Goal: Task Accomplishment & Management: Manage account settings

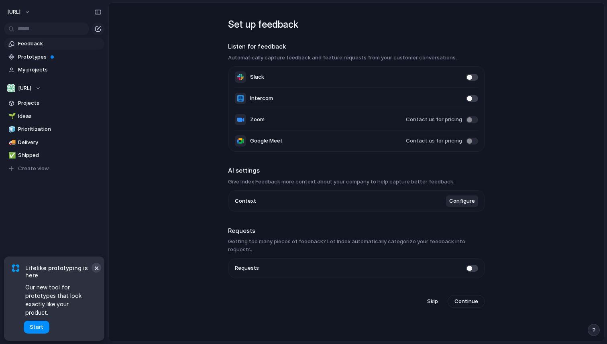
click at [97, 273] on button "×" at bounding box center [97, 268] width 10 height 10
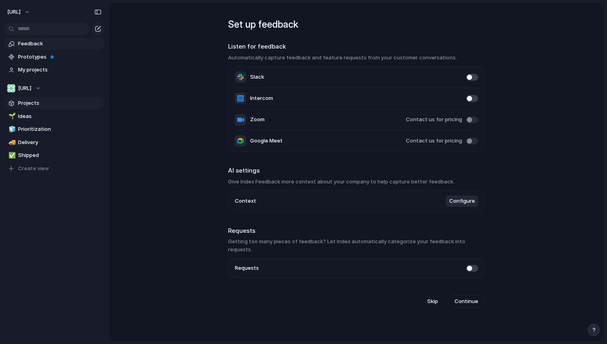
click at [35, 103] on span "Projects" at bounding box center [60, 103] width 84 height 8
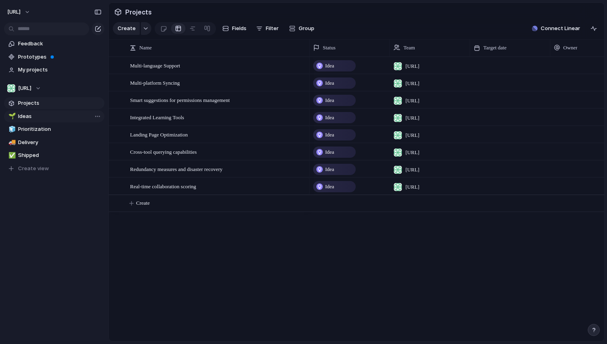
click at [33, 116] on span "Ideas" at bounding box center [60, 116] width 84 height 8
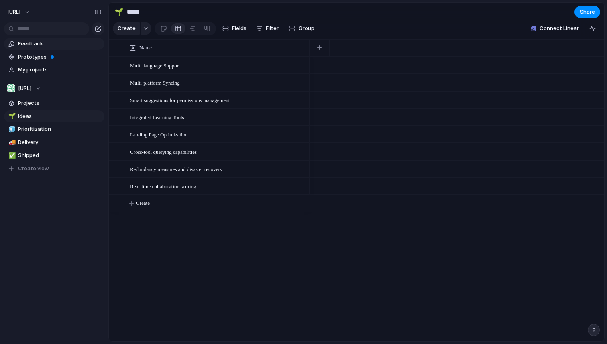
click at [35, 44] on span "Feedback" at bounding box center [60, 44] width 84 height 8
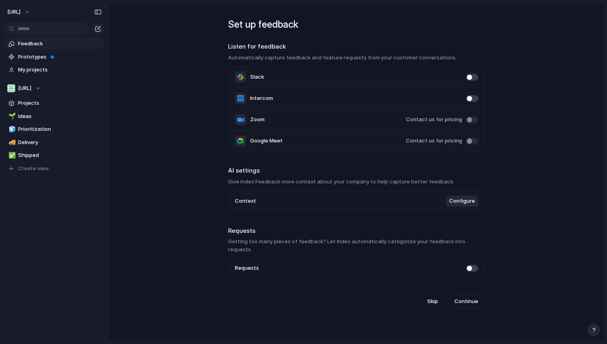
click at [467, 205] on span "Configure" at bounding box center [462, 201] width 26 height 8
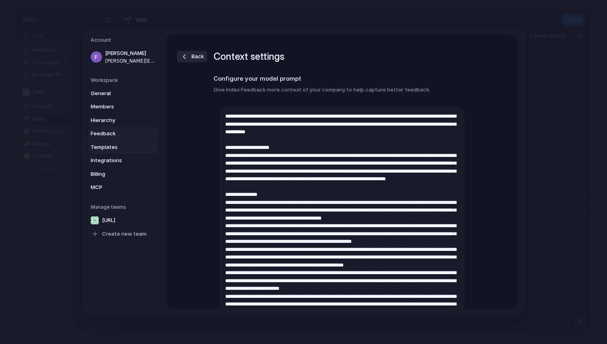
click at [102, 145] on span "Templates" at bounding box center [116, 147] width 51 height 8
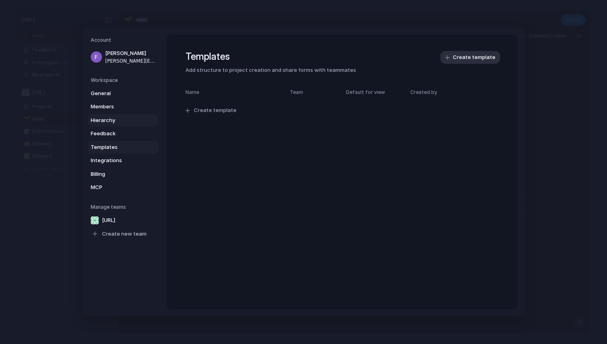
click at [110, 122] on span "Hierarchy" at bounding box center [116, 120] width 51 height 8
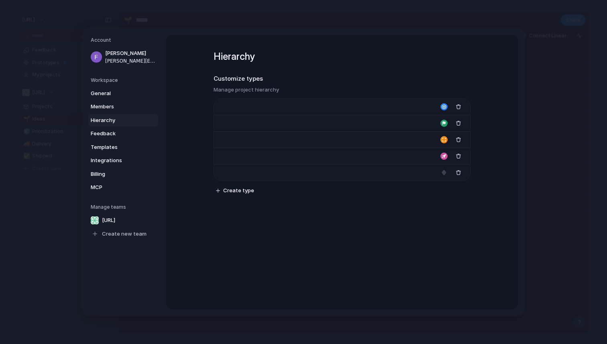
type input "****"
type input "*******"
type input "**********"
type input "******"
type input "*******"
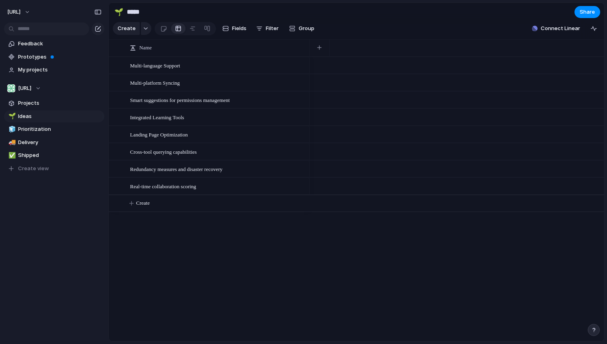
click at [31, 19] on div "Bezos.ai" at bounding box center [54, 10] width 108 height 21
click at [31, 15] on button "Bezos.ai" at bounding box center [19, 12] width 31 height 13
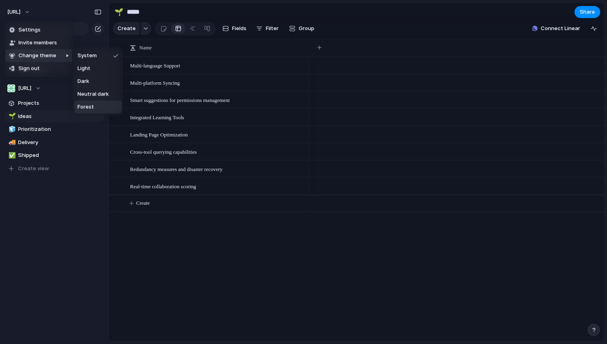
click at [85, 105] on span "Forest" at bounding box center [86, 107] width 16 height 8
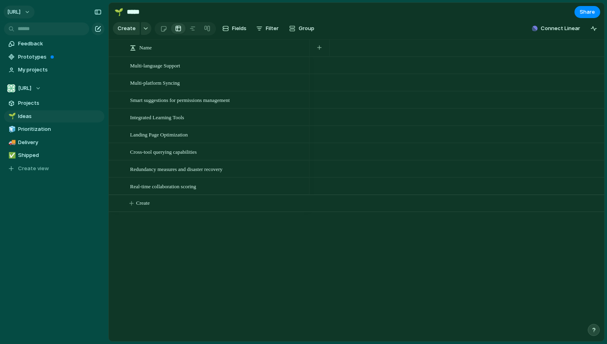
click at [20, 12] on span "Bezos.ai" at bounding box center [13, 12] width 13 height 8
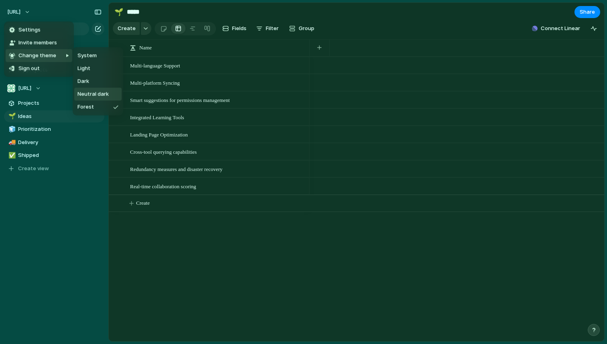
click at [90, 93] on span "Neutral dark" at bounding box center [93, 94] width 31 height 8
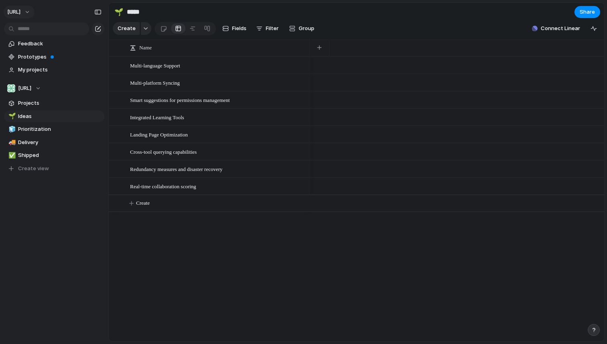
click at [31, 13] on button "Bezos.ai" at bounding box center [19, 12] width 31 height 13
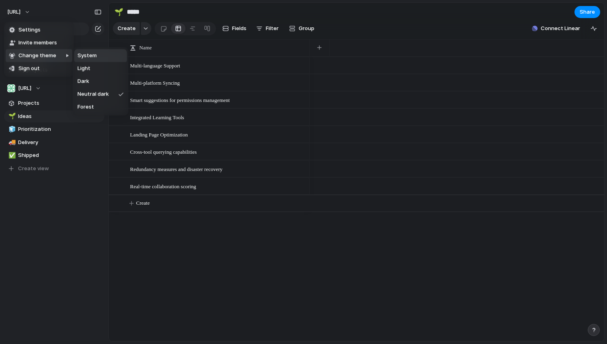
click at [100, 58] on li "System" at bounding box center [100, 55] width 53 height 13
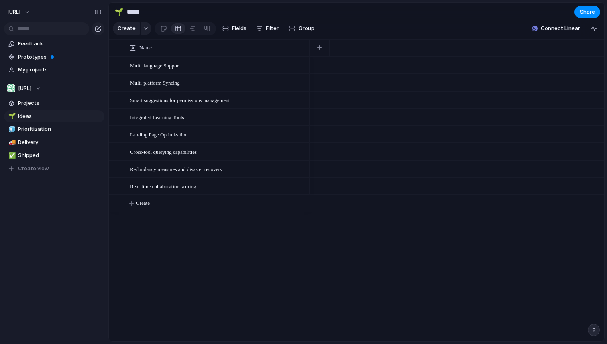
click at [590, 330] on button "button" at bounding box center [594, 330] width 12 height 12
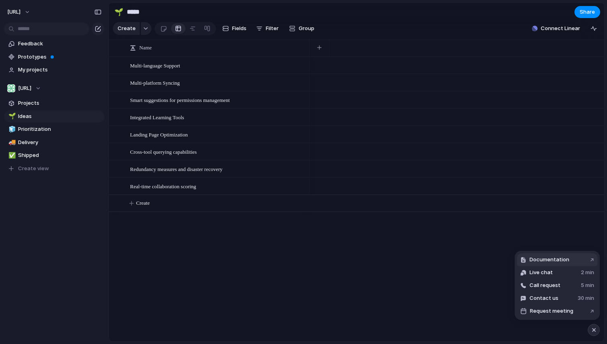
click at [554, 259] on span "Documentation" at bounding box center [550, 260] width 40 height 8
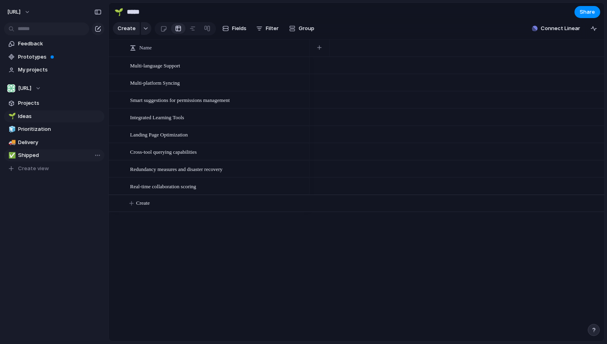
click at [44, 157] on span "Shipped" at bounding box center [60, 155] width 84 height 8
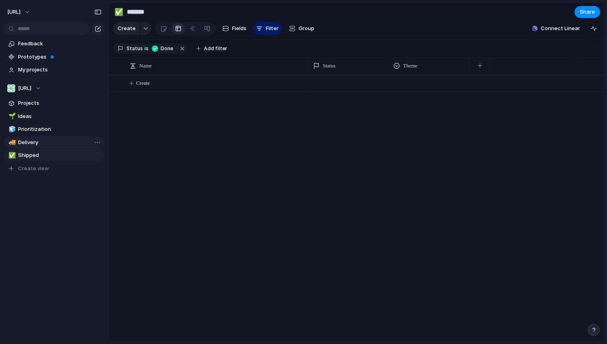
click at [41, 146] on span "Delivery" at bounding box center [60, 143] width 84 height 8
click at [178, 51] on div "button" at bounding box center [179, 48] width 6 height 6
click at [31, 127] on span "Prioritization" at bounding box center [60, 129] width 84 height 8
type input "**********"
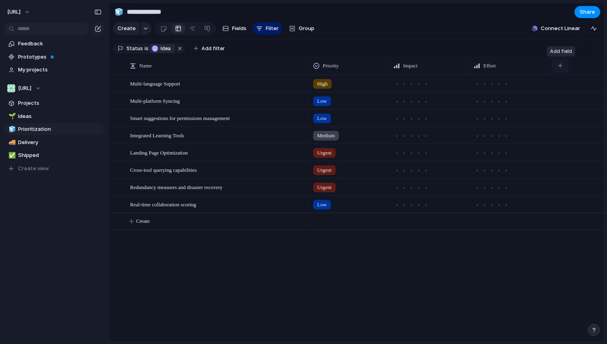
click at [563, 63] on button "button" at bounding box center [560, 66] width 16 height 14
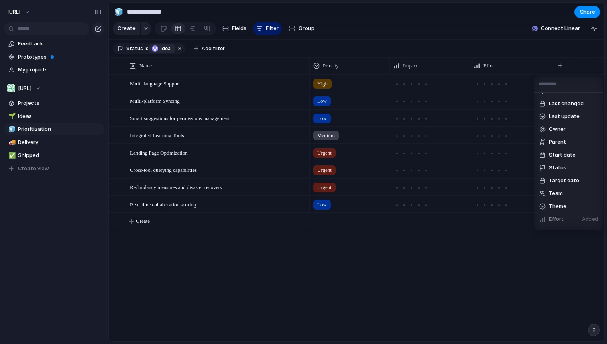
scroll to position [136, 0]
click at [557, 223] on span "Create new field" at bounding box center [570, 222] width 43 height 8
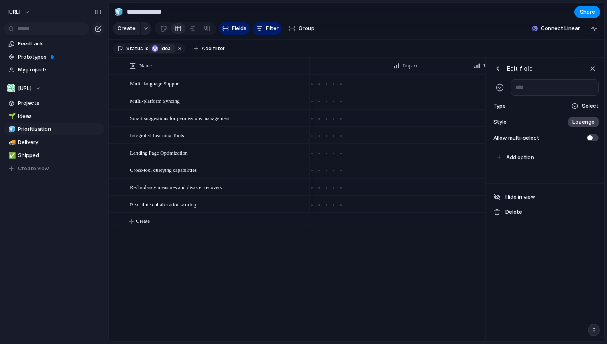
scroll to position [0, 166]
click at [597, 67] on div "button" at bounding box center [592, 68] width 9 height 9
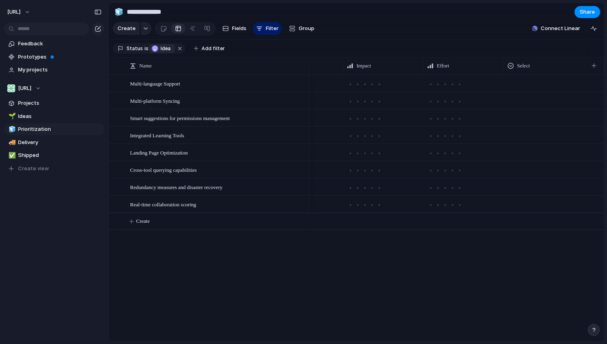
scroll to position [0, 47]
click at [37, 103] on span "Projects" at bounding box center [60, 103] width 84 height 8
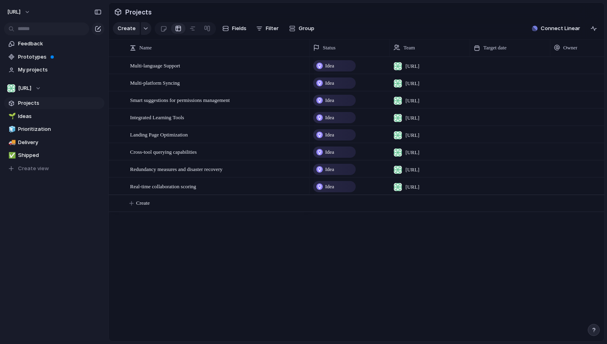
click at [599, 327] on button "button" at bounding box center [594, 330] width 12 height 12
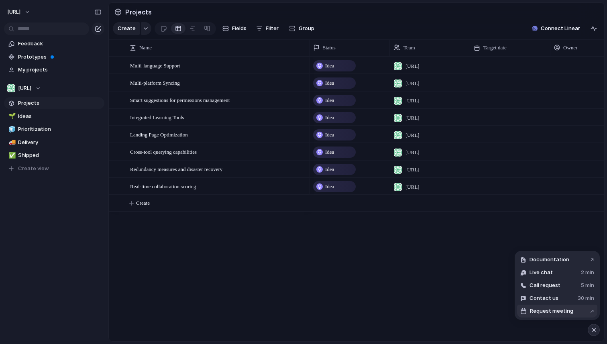
click at [578, 311] on button "Request meeting ↗" at bounding box center [557, 311] width 80 height 13
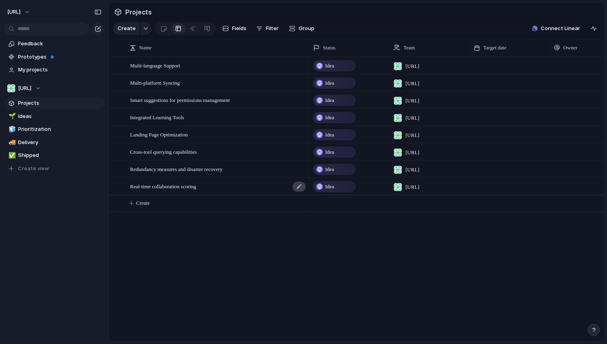
click at [299, 190] on div at bounding box center [299, 187] width 14 height 10
click at [40, 112] on span "Ideas" at bounding box center [60, 116] width 84 height 8
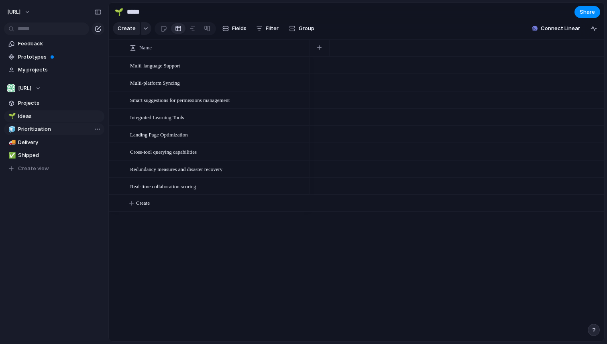
click at [39, 125] on span "Prioritization" at bounding box center [60, 129] width 84 height 8
type input "**********"
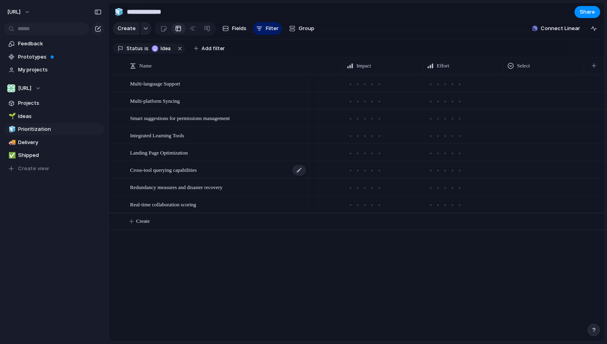
scroll to position [0, 8]
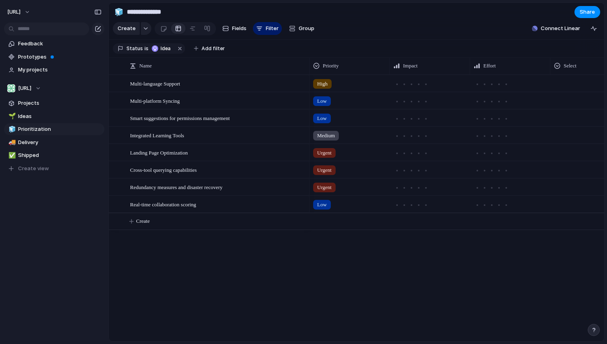
click at [437, 31] on section "Create Fields Filter Group Zoom Collapse Connect Linear" at bounding box center [357, 29] width 496 height 19
click at [328, 90] on div "High" at bounding box center [350, 83] width 80 height 16
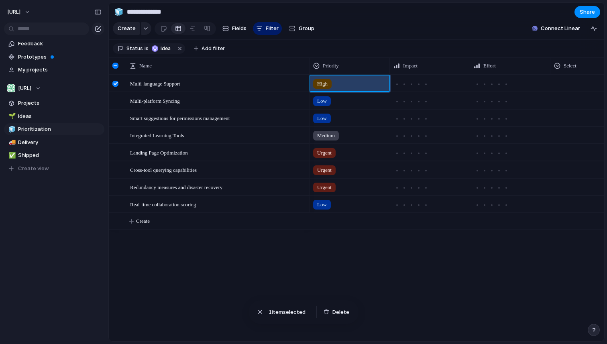
click at [328, 87] on div "Urgent High Medium Low No Priority" at bounding box center [303, 172] width 607 height 344
